Goal: Task Accomplishment & Management: Use online tool/utility

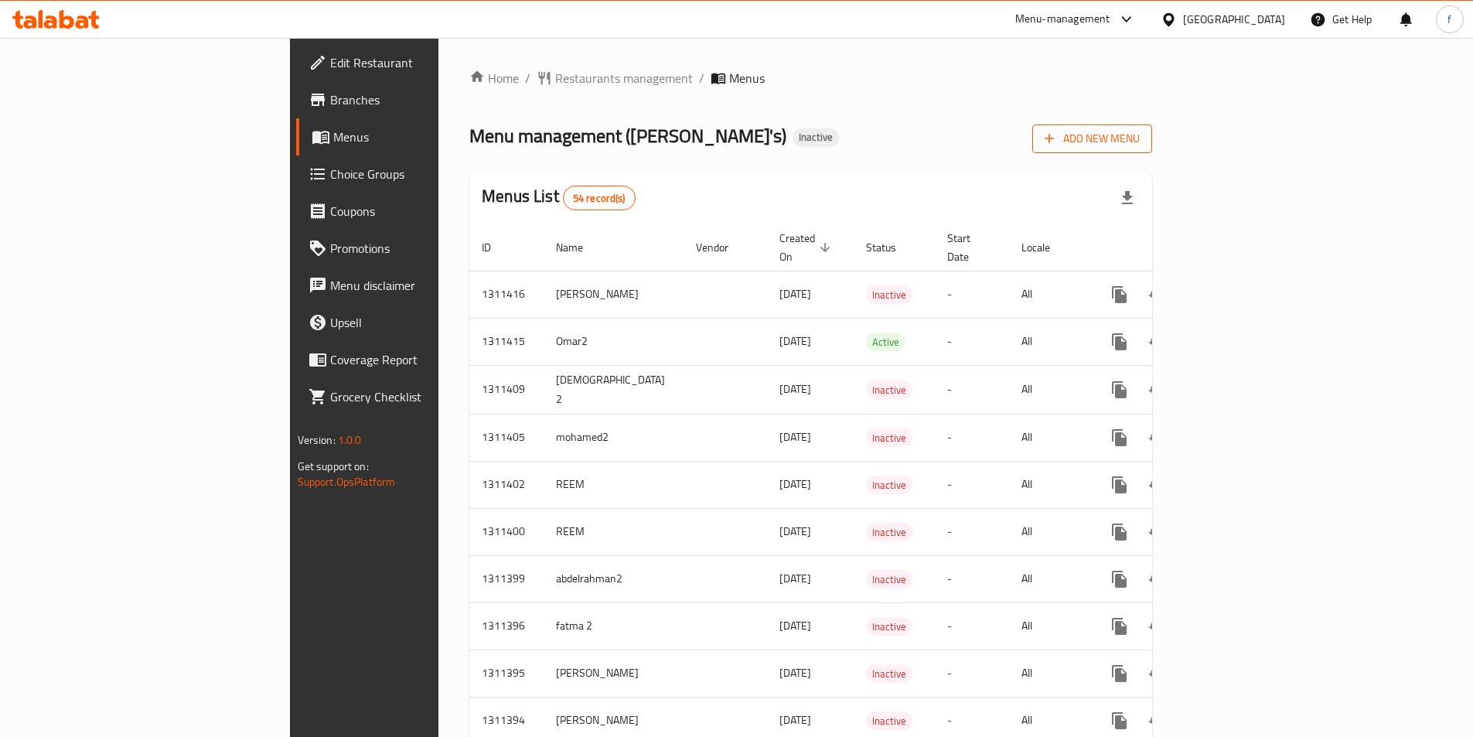
click at [1139, 130] on span "Add New Menu" at bounding box center [1091, 138] width 95 height 19
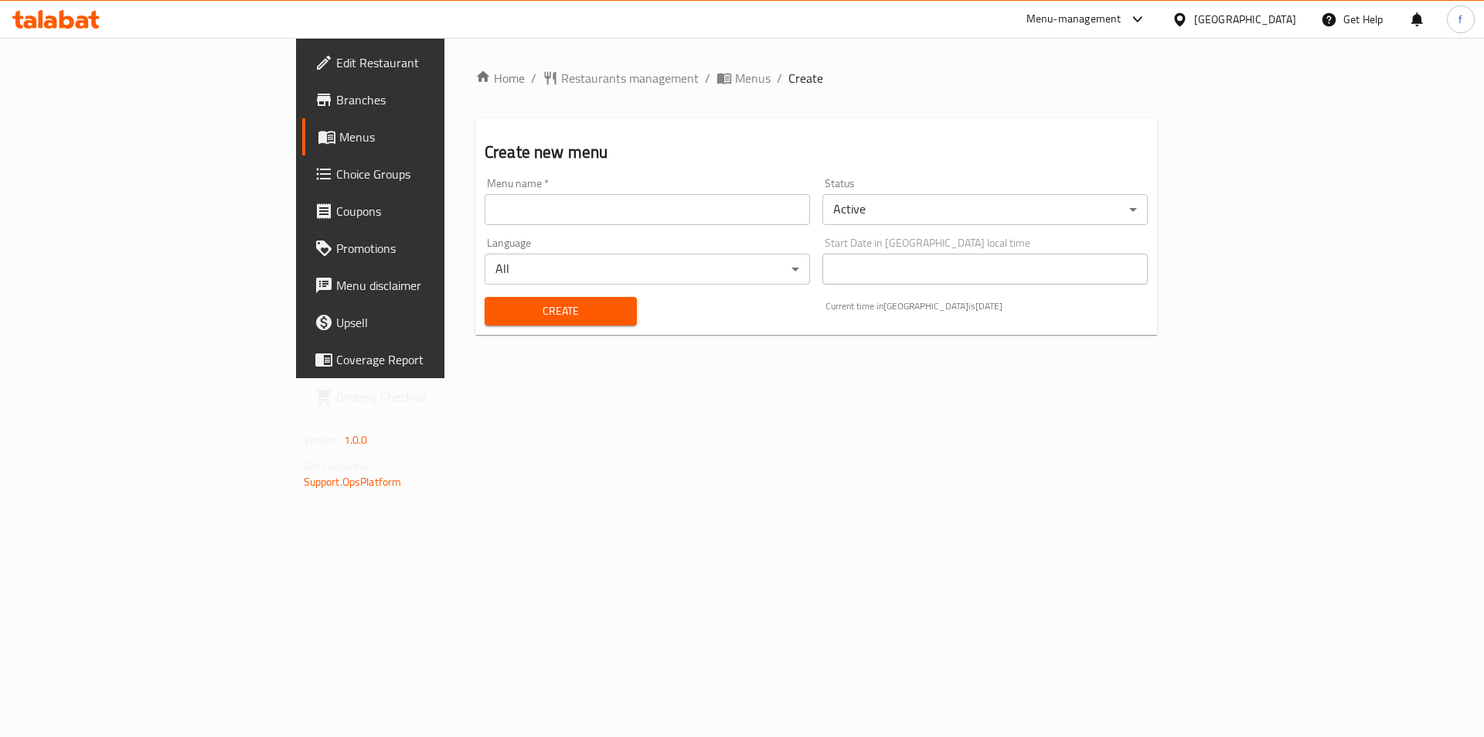
drag, startPoint x: 497, startPoint y: 202, endPoint x: 544, endPoint y: 209, distance: 47.7
click at [497, 202] on input "text" at bounding box center [647, 209] width 325 height 31
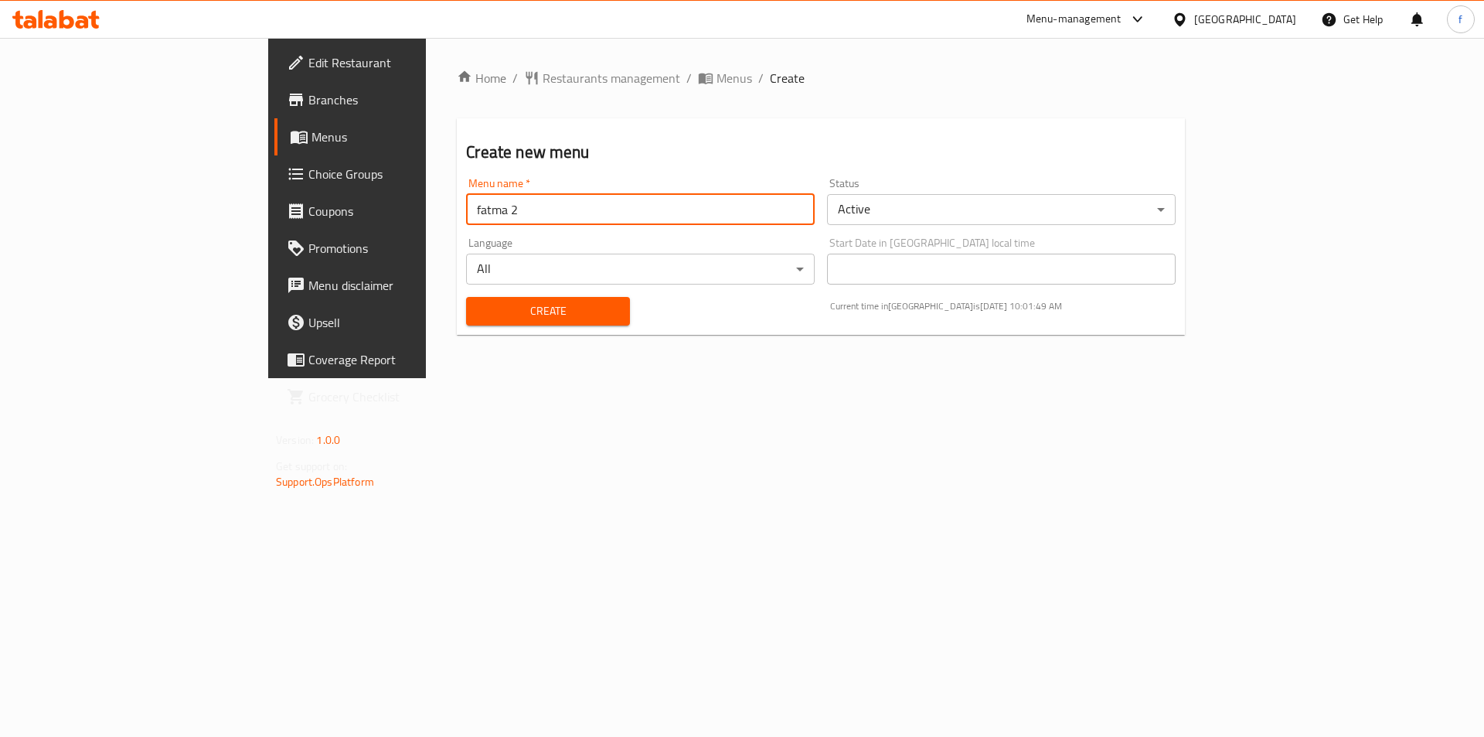
click at [466, 202] on input "fatma 2" at bounding box center [640, 209] width 349 height 31
type input "fatma 3"
click at [479, 305] on span "Create" at bounding box center [548, 310] width 138 height 19
click at [717, 77] on span "Menus" at bounding box center [735, 78] width 36 height 19
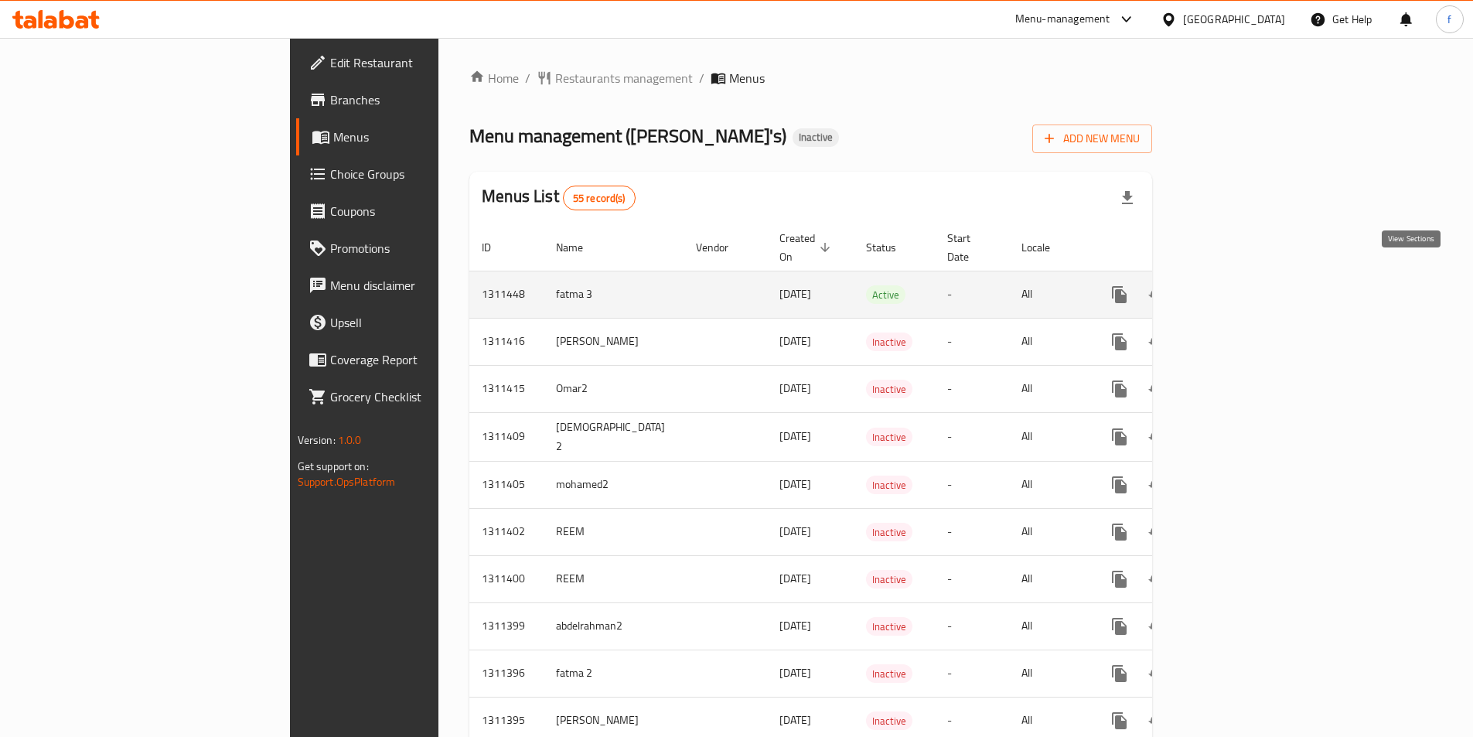
click at [1249, 276] on link "enhanced table" at bounding box center [1230, 294] width 37 height 37
